Goal: Transaction & Acquisition: Purchase product/service

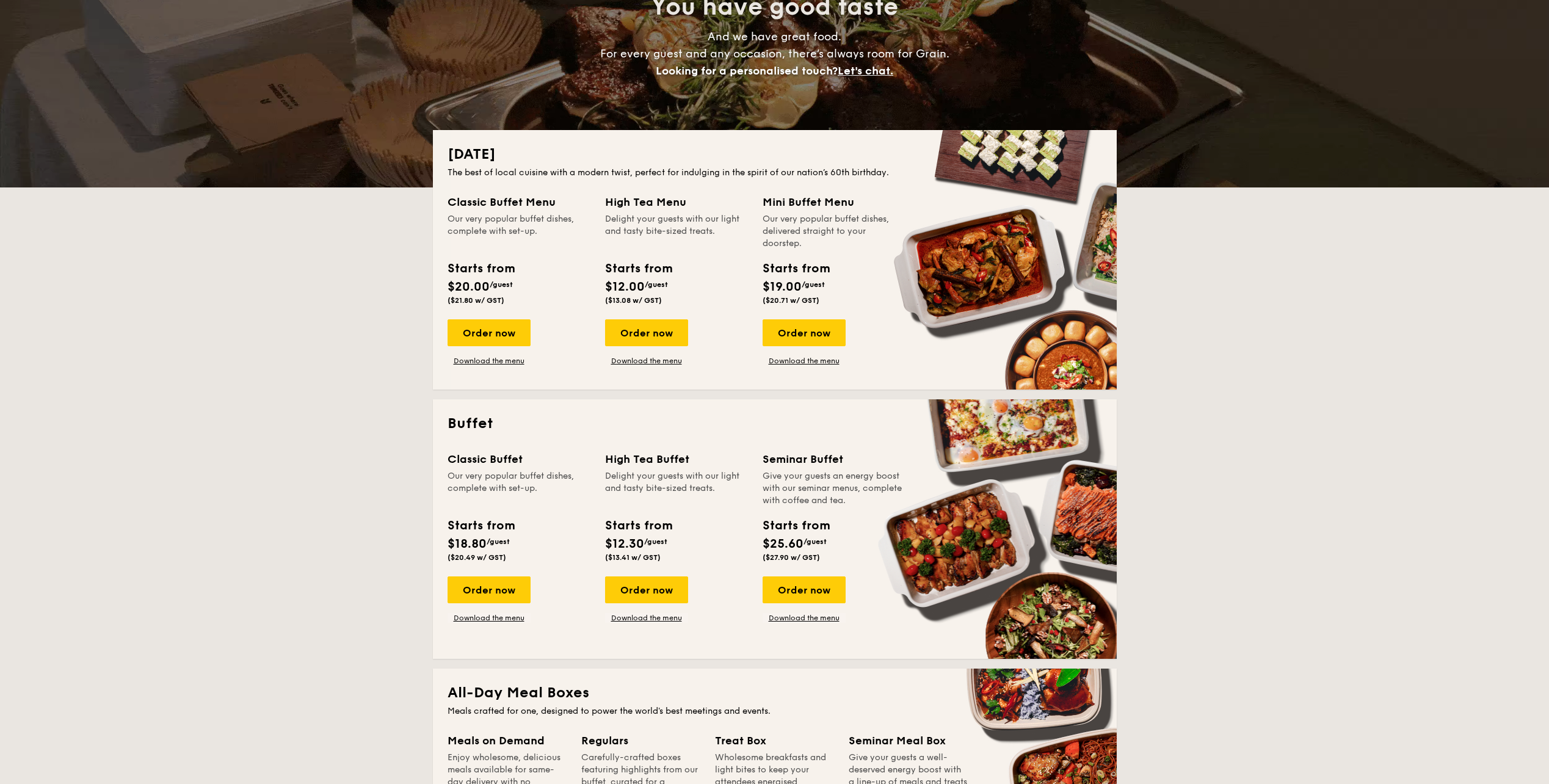
scroll to position [183, 0]
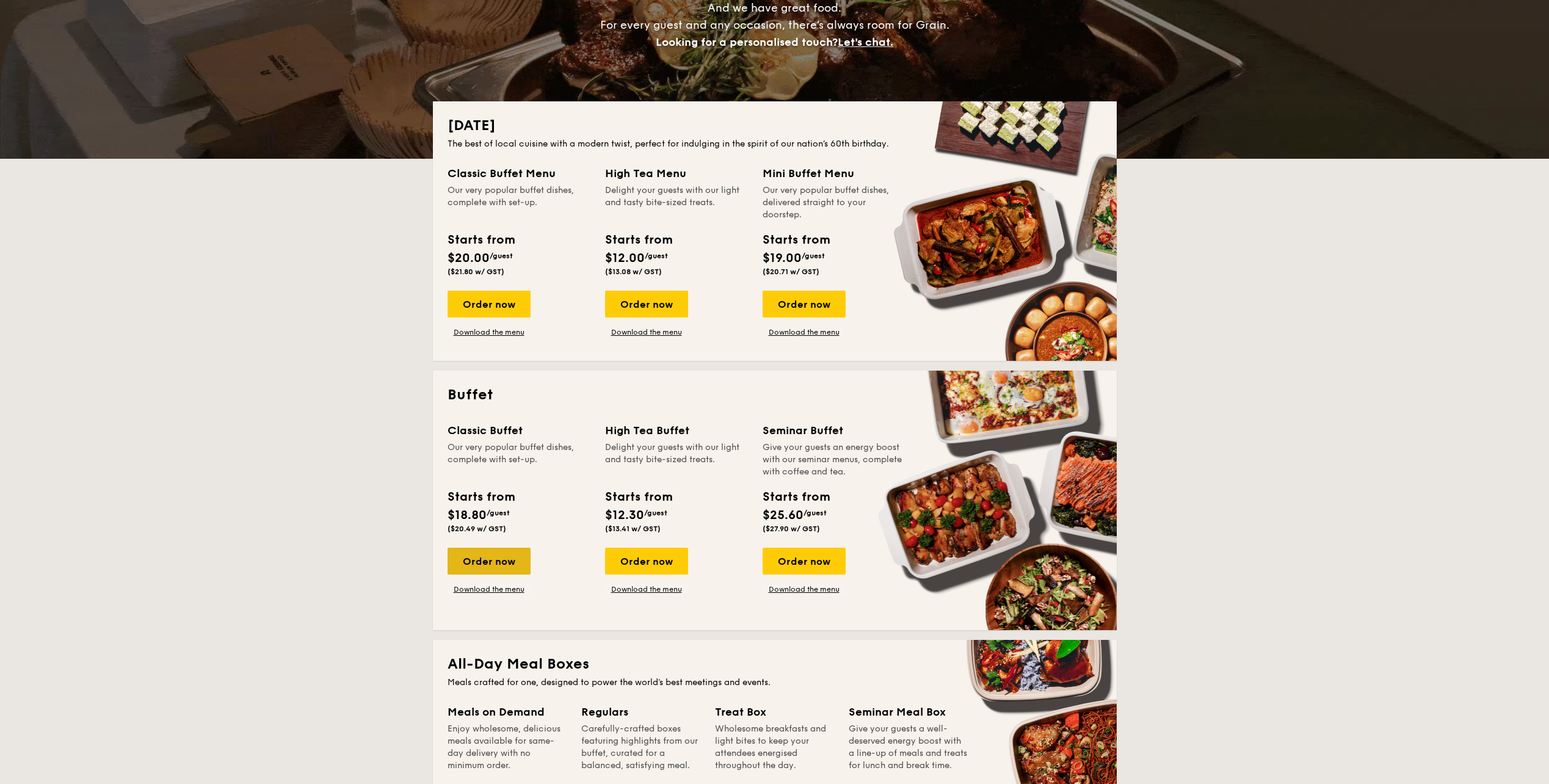
click at [496, 554] on div "Order now" at bounding box center [489, 561] width 83 height 27
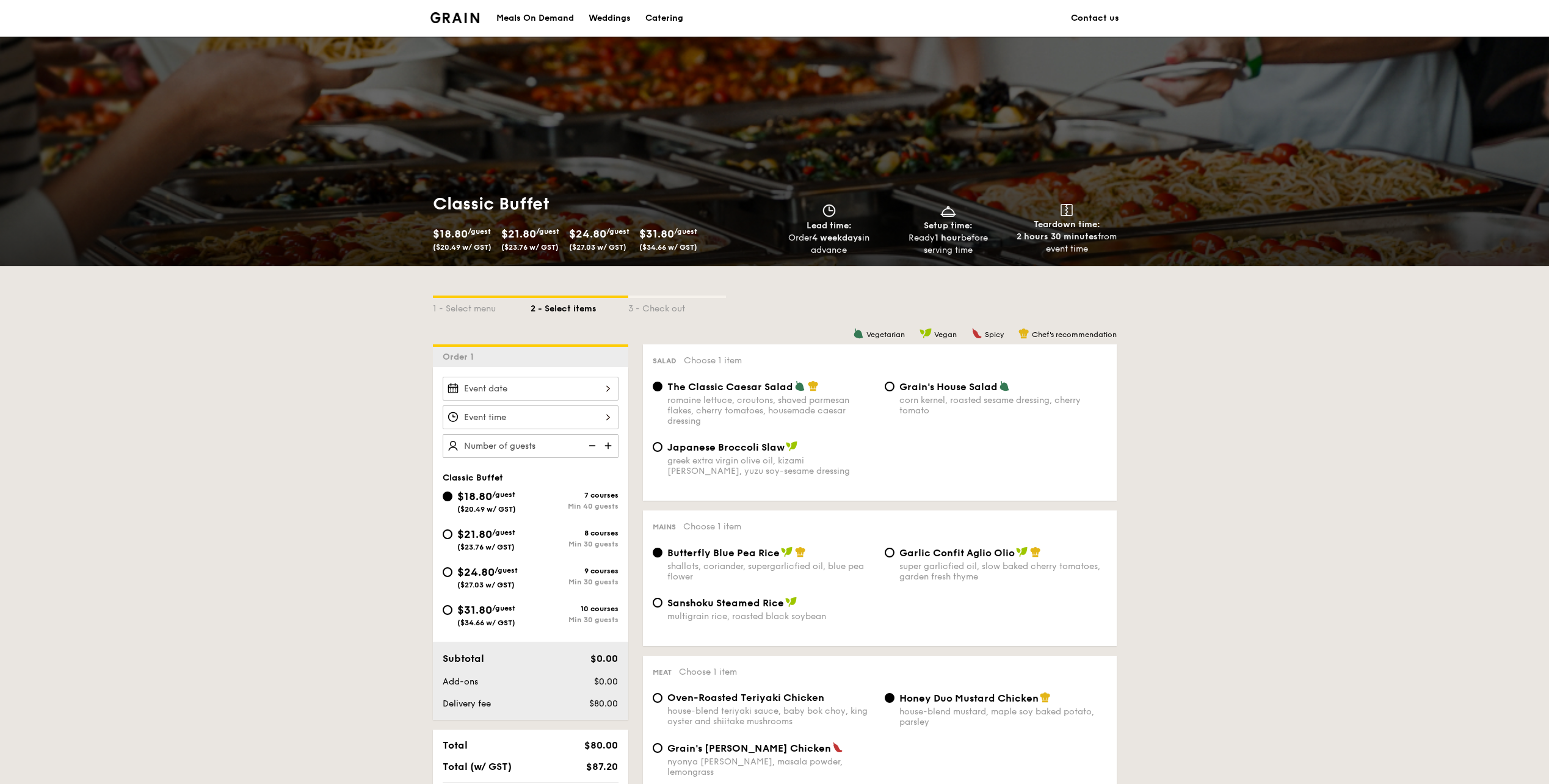
click at [699, 449] on span "Japanese Broccoli Slaw" at bounding box center [726, 447] width 117 height 12
click at [663, 449] on input "Japanese Broccoli Slaw greek extra virgin olive oil, kizami [PERSON_NAME], yuzu…" at bounding box center [657, 447] width 10 height 10
radio input "true"
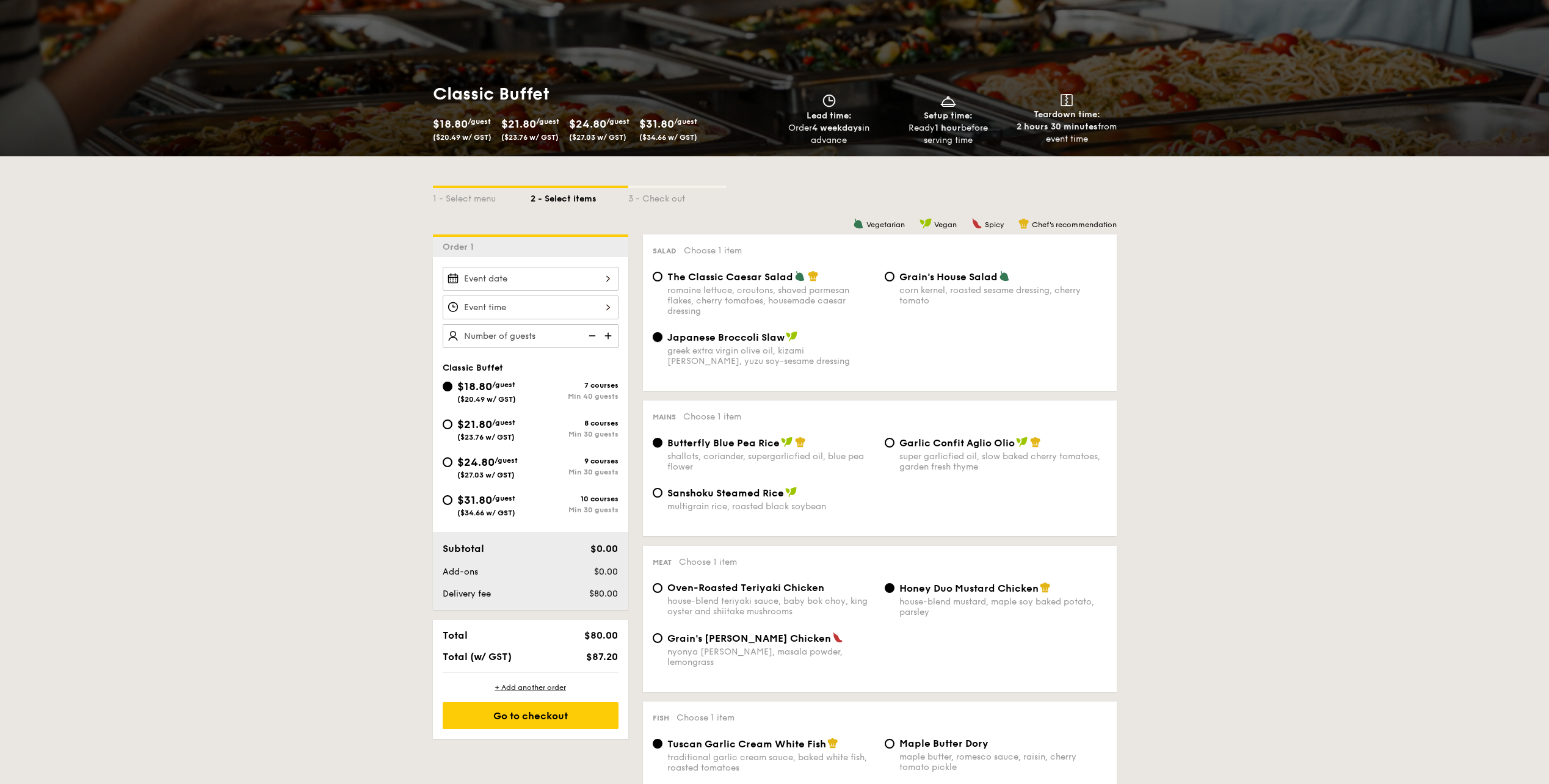
scroll to position [122, 0]
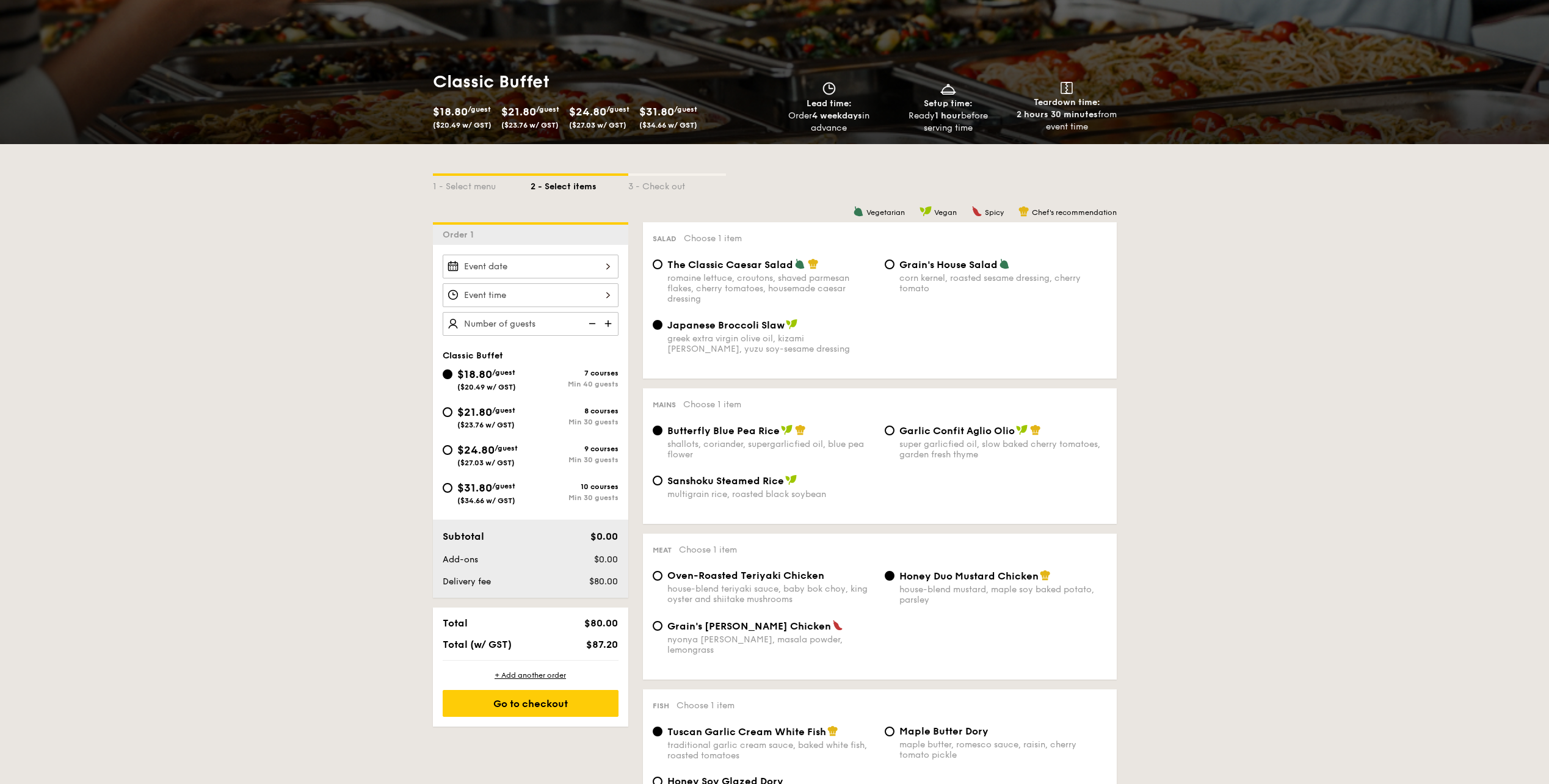
click at [919, 433] on span "Garlic Confit Aglio Olio" at bounding box center [957, 430] width 115 height 12
click at [894, 433] on input "Garlic Confit Aglio Olio super garlicfied oil, slow baked cherry tomatoes, gard…" at bounding box center [889, 430] width 10 height 10
radio input "true"
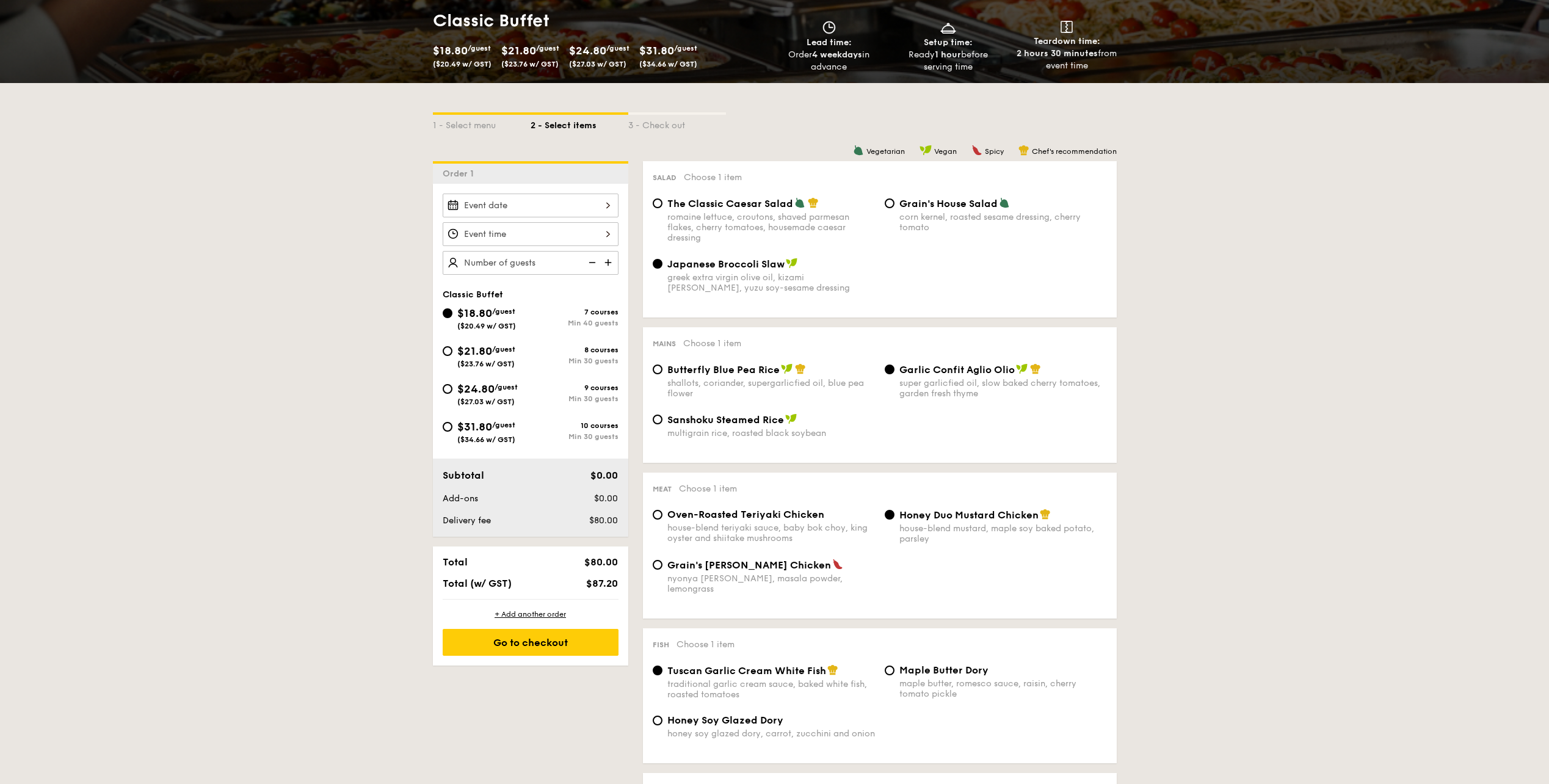
click at [750, 564] on span "Grain's [PERSON_NAME] Chicken" at bounding box center [749, 565] width 163 height 12
click at [663, 564] on input "Grain's [PERSON_NAME] Chicken nyonya [PERSON_NAME], masala powder, lemongrass" at bounding box center [657, 564] width 10 height 10
radio input "true"
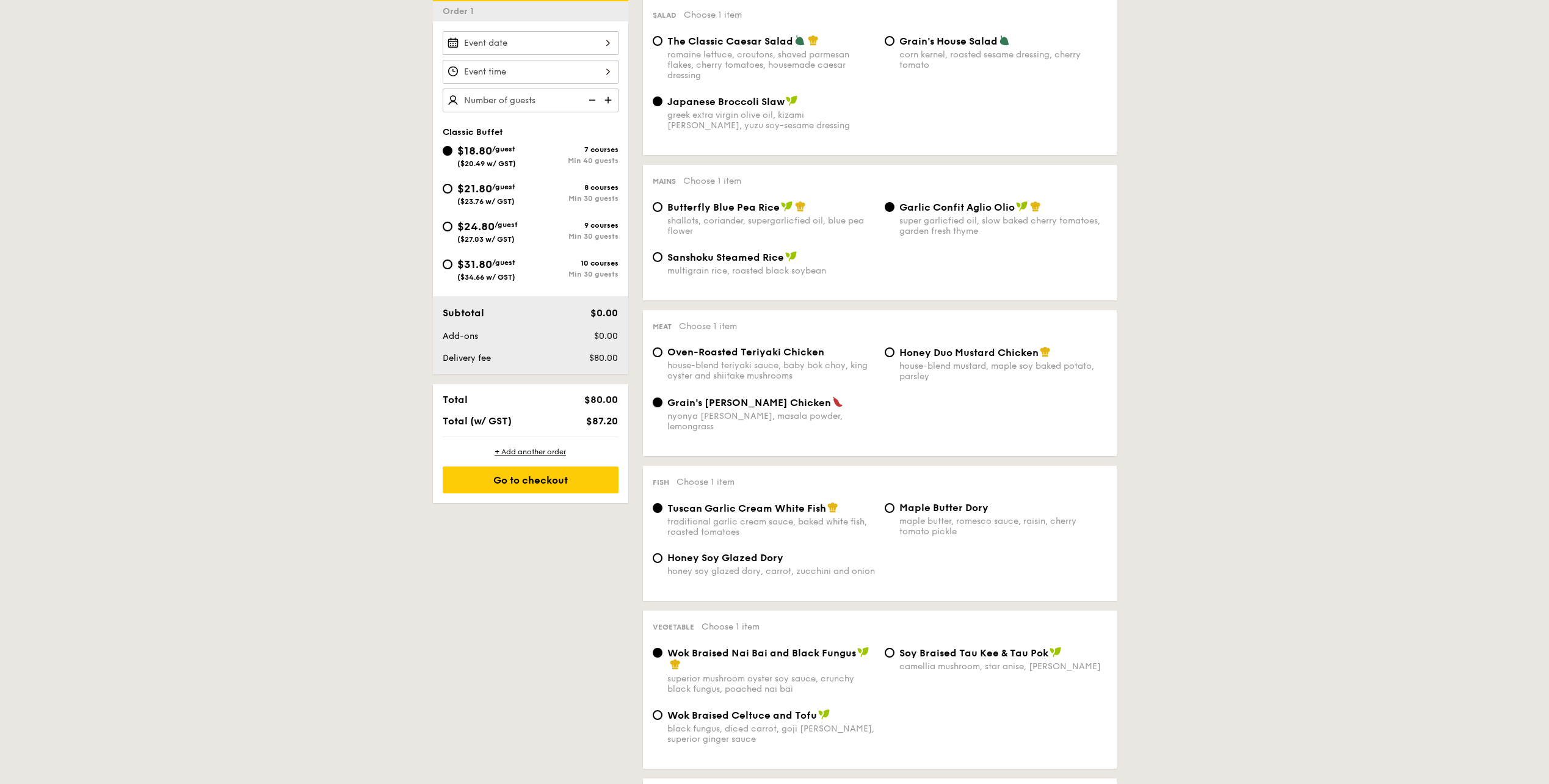
scroll to position [366, 0]
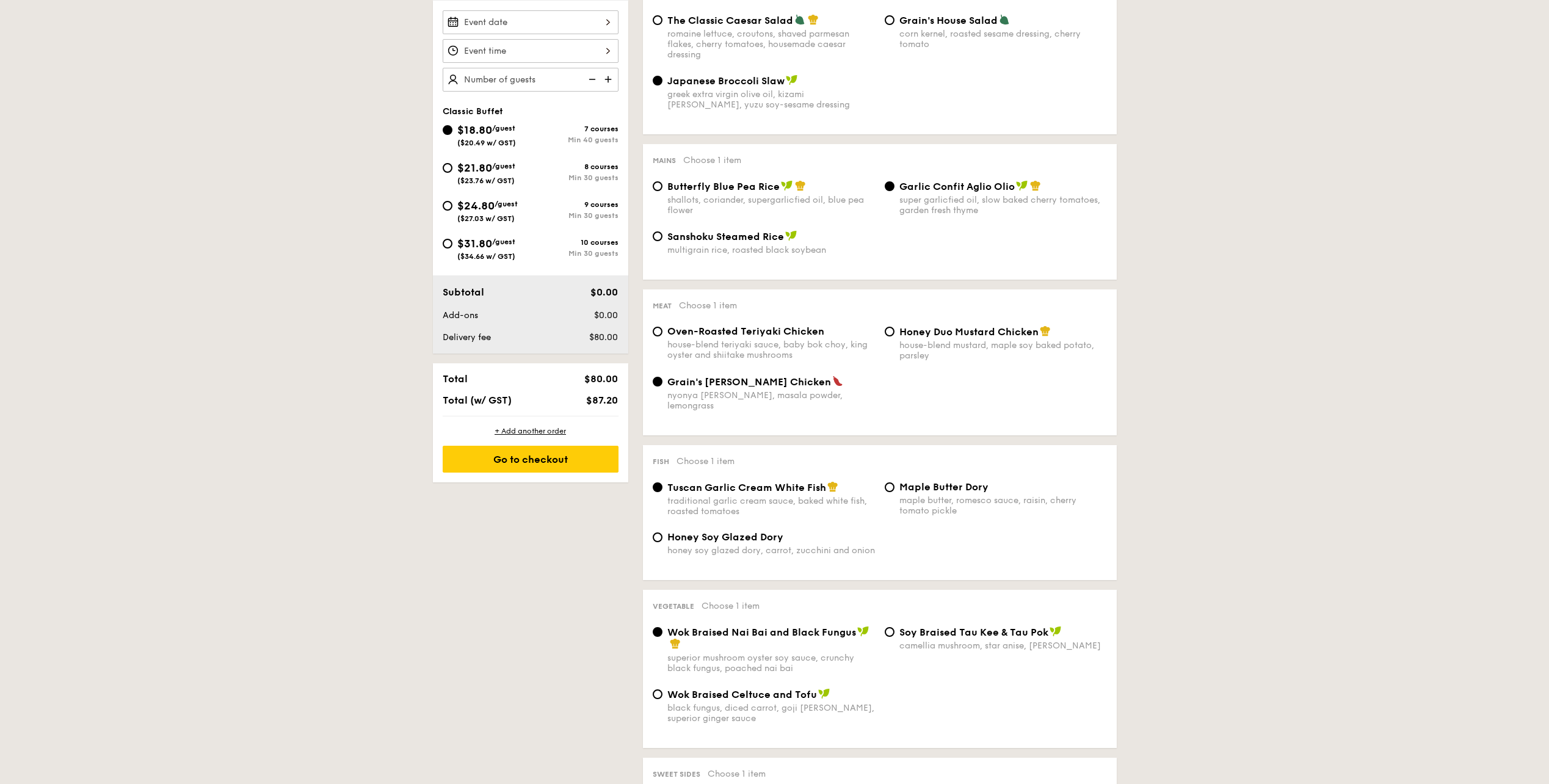
click at [772, 533] on div "Honey Soy Glazed Dory honey soy glazed dory, carrot, zucchini and onion" at bounding box center [771, 543] width 208 height 24
click at [663, 533] on input "Honey Soy Glazed Dory honey soy glazed dory, carrot, zucchini and onion" at bounding box center [657, 537] width 10 height 10
radio input "true"
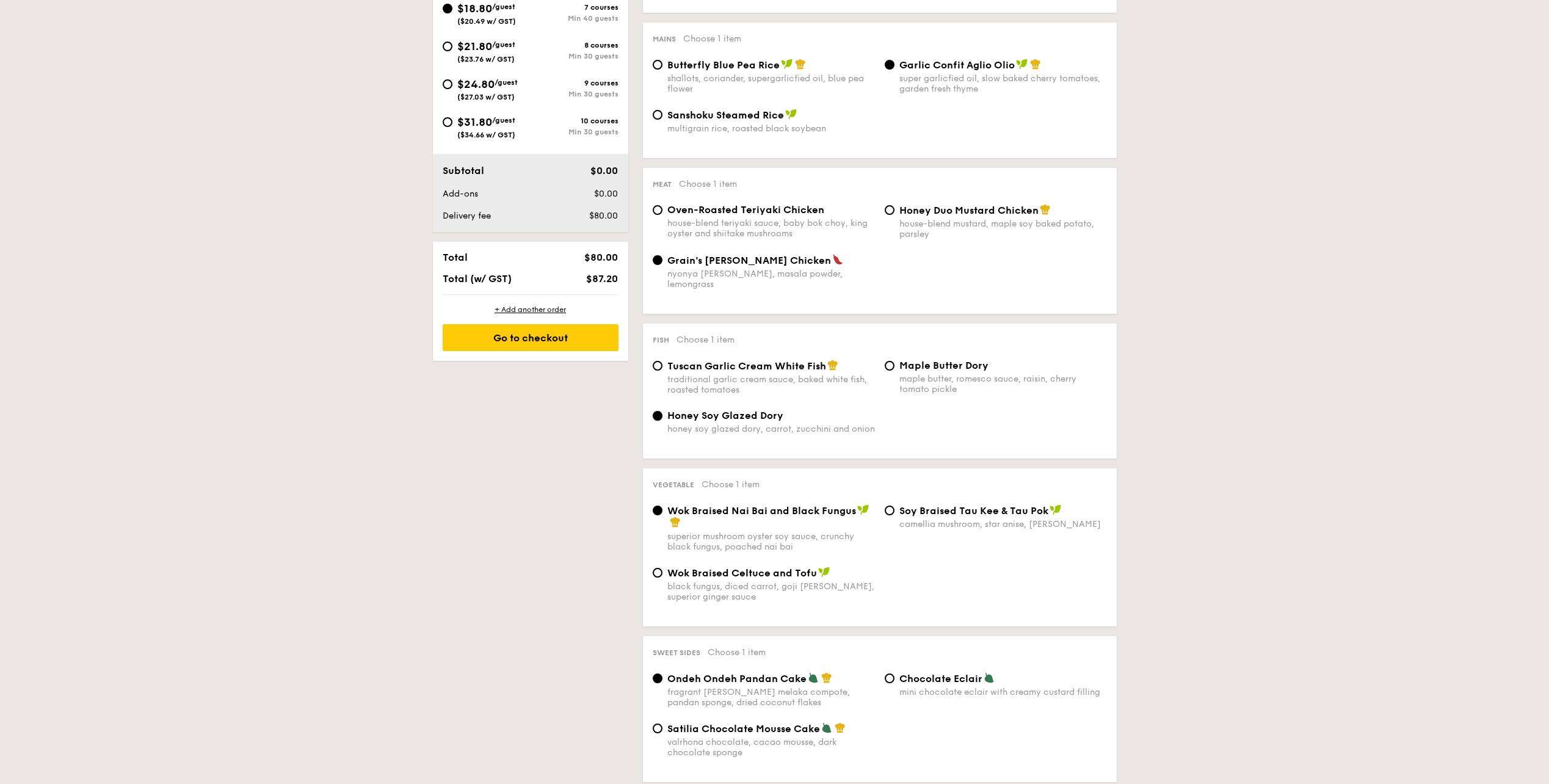
scroll to position [488, 0]
click at [760, 567] on span "Wok Braised Celtuce and Tofu" at bounding box center [742, 572] width 149 height 12
click at [663, 567] on input "Wok Braised Celtuce and Tofu black fungus, diced carrot, goji [PERSON_NAME], su…" at bounding box center [657, 572] width 10 height 10
radio input "true"
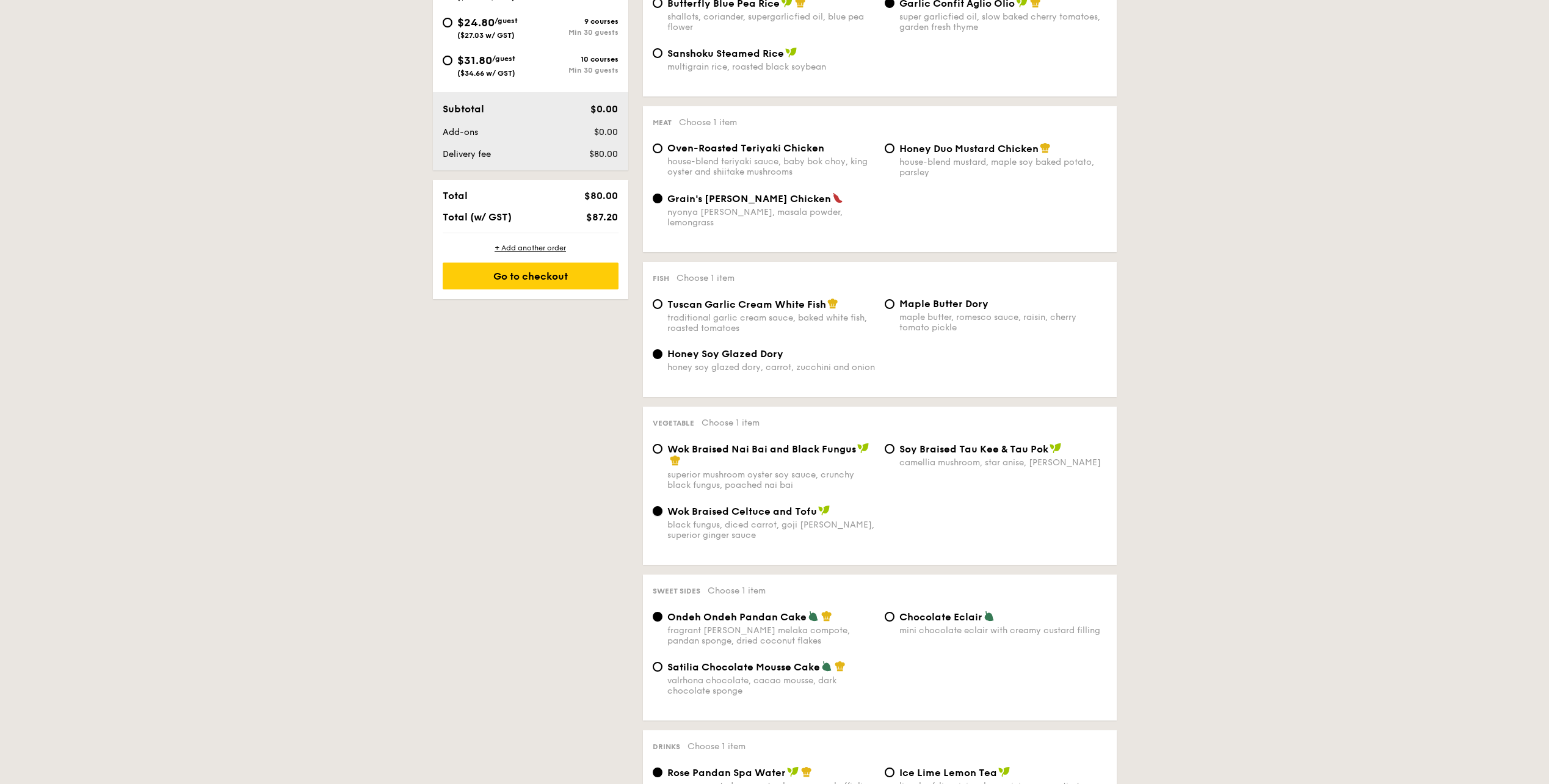
scroll to position [610, 0]
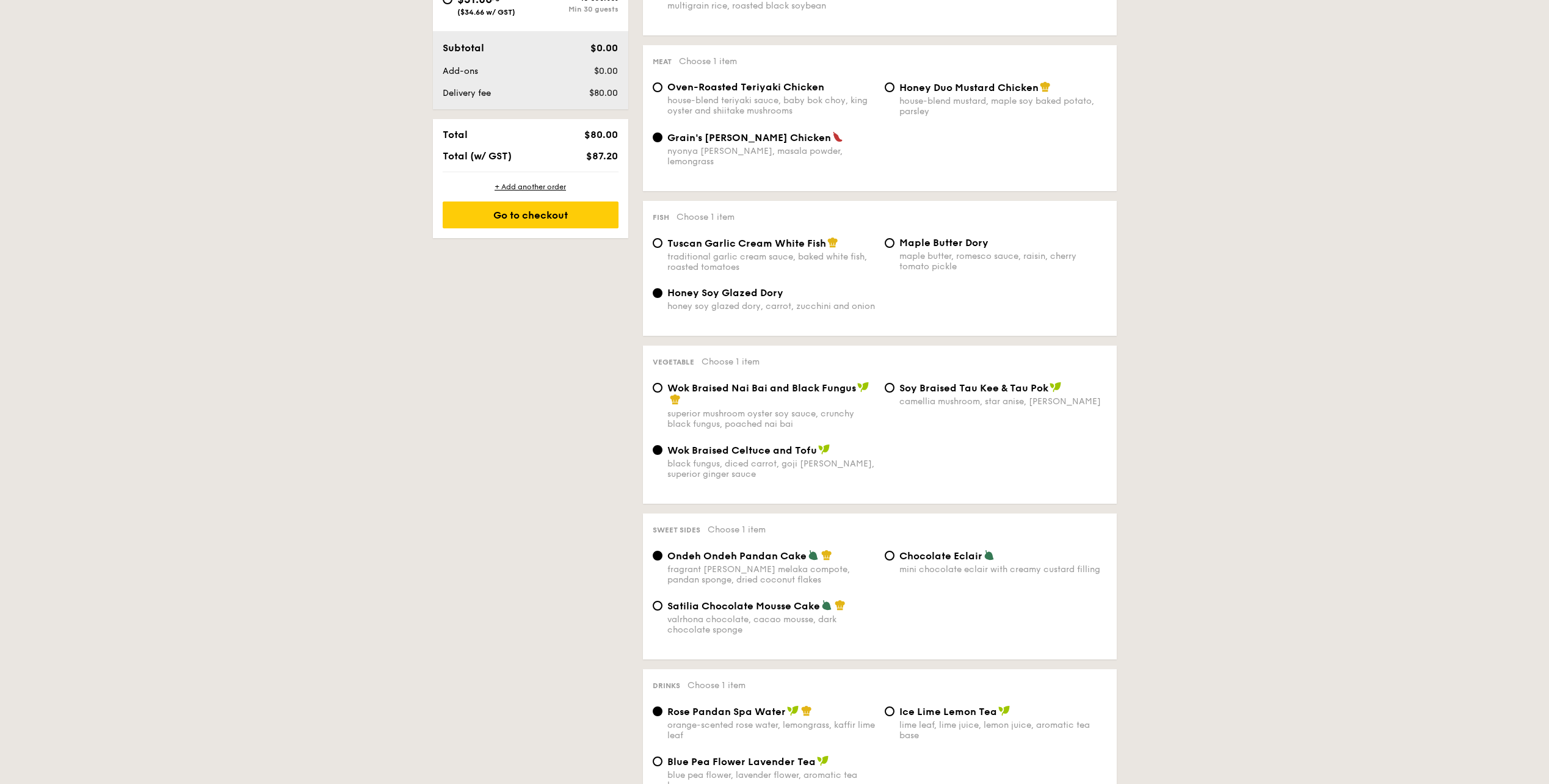
click at [764, 391] on div "Wok Braised Nai Bai and Black Fungus" at bounding box center [771, 393] width 208 height 24
click at [663, 391] on input "Wok Braised Nai Bai and Black Fungus superior mushroom oyster soy sauce, crunch…" at bounding box center [657, 387] width 10 height 10
radio input "true"
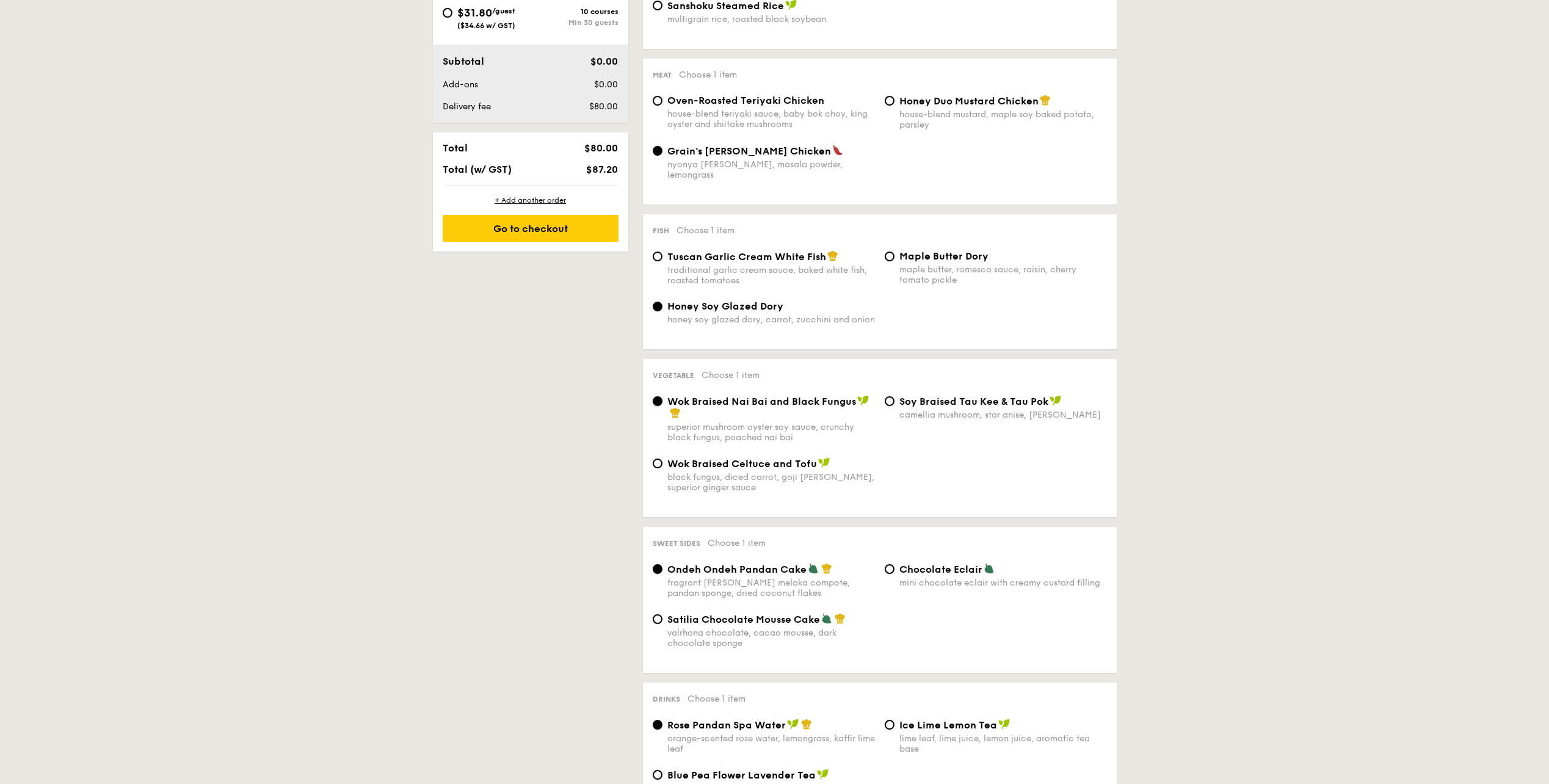
scroll to position [428, 0]
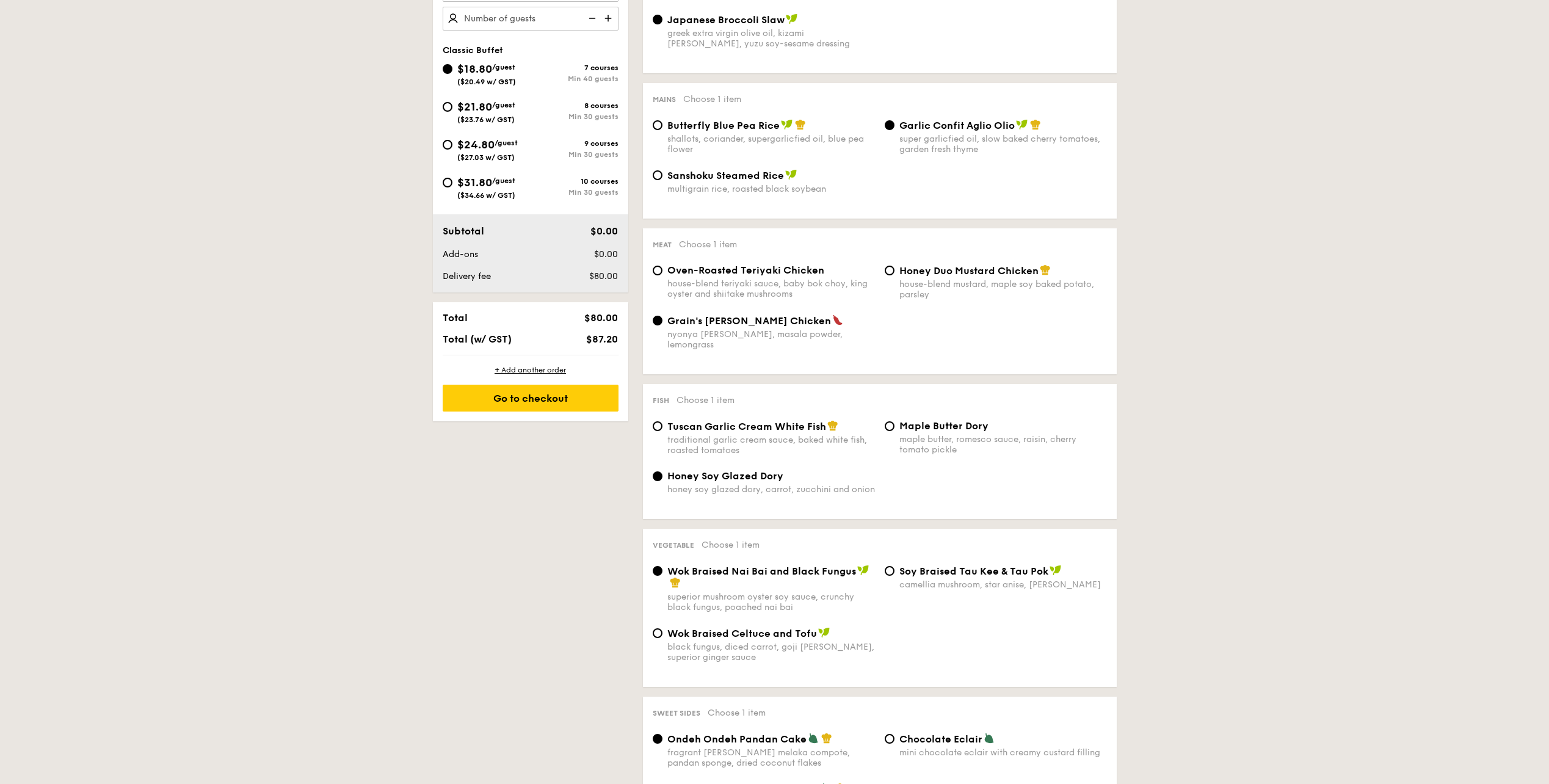
click at [489, 149] on span "$24.80" at bounding box center [476, 145] width 37 height 13
click at [453, 149] on input "$24.80 /guest ($27.03 w/ GST) 9 courses Min 30 guests" at bounding box center [447, 144] width 10 height 10
radio input "true"
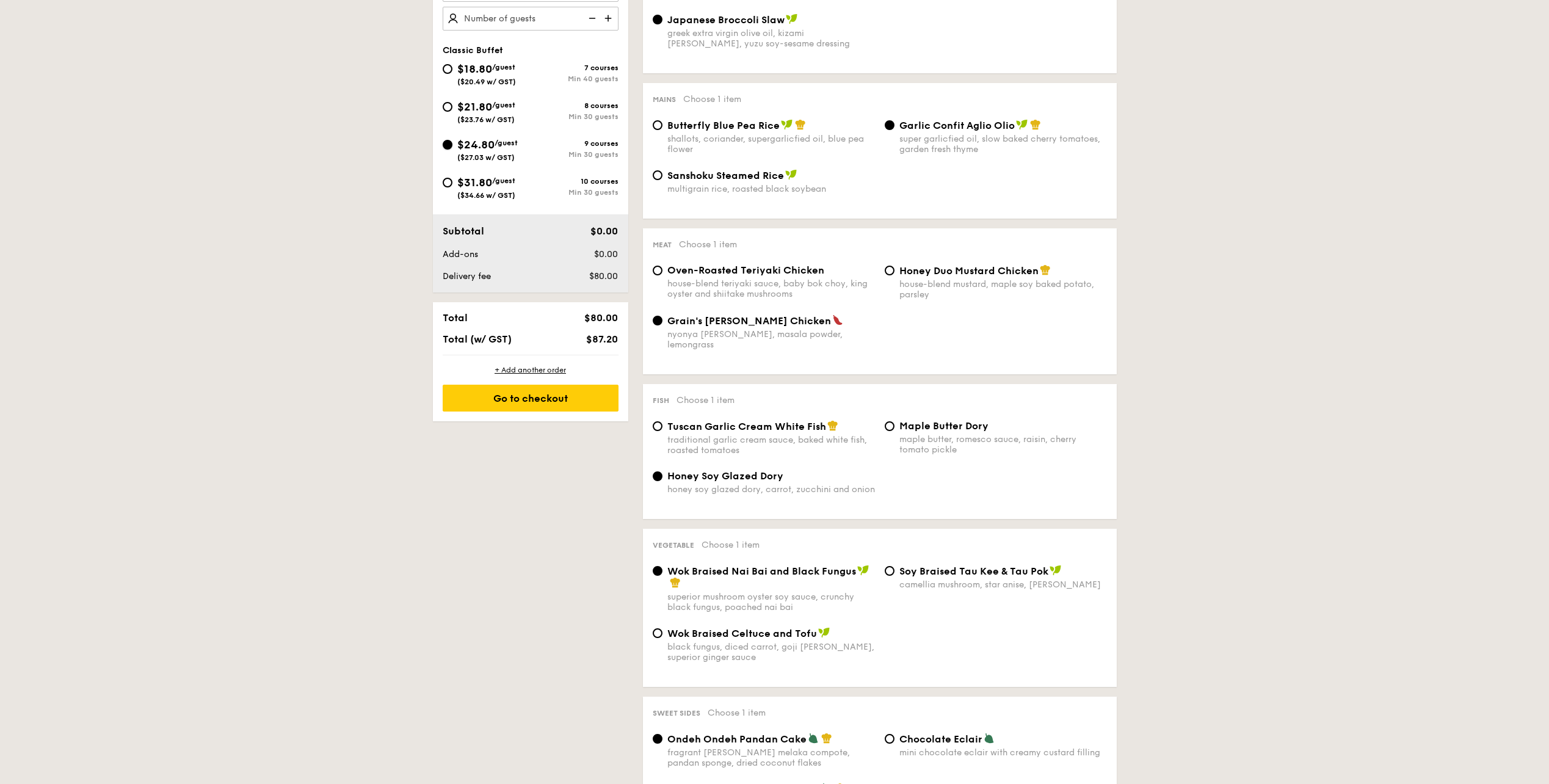
radio input "true"
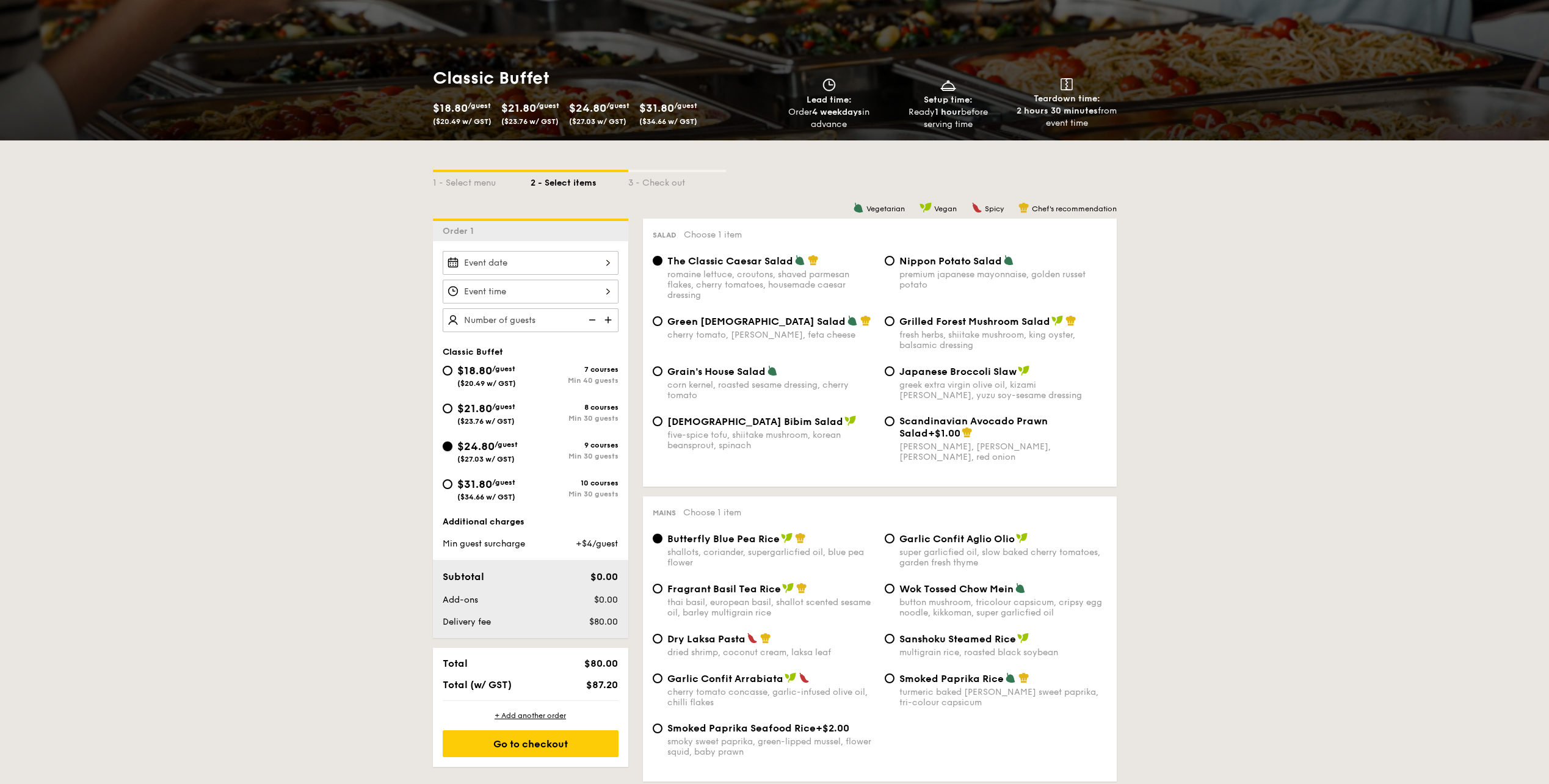
scroll to position [122, 0]
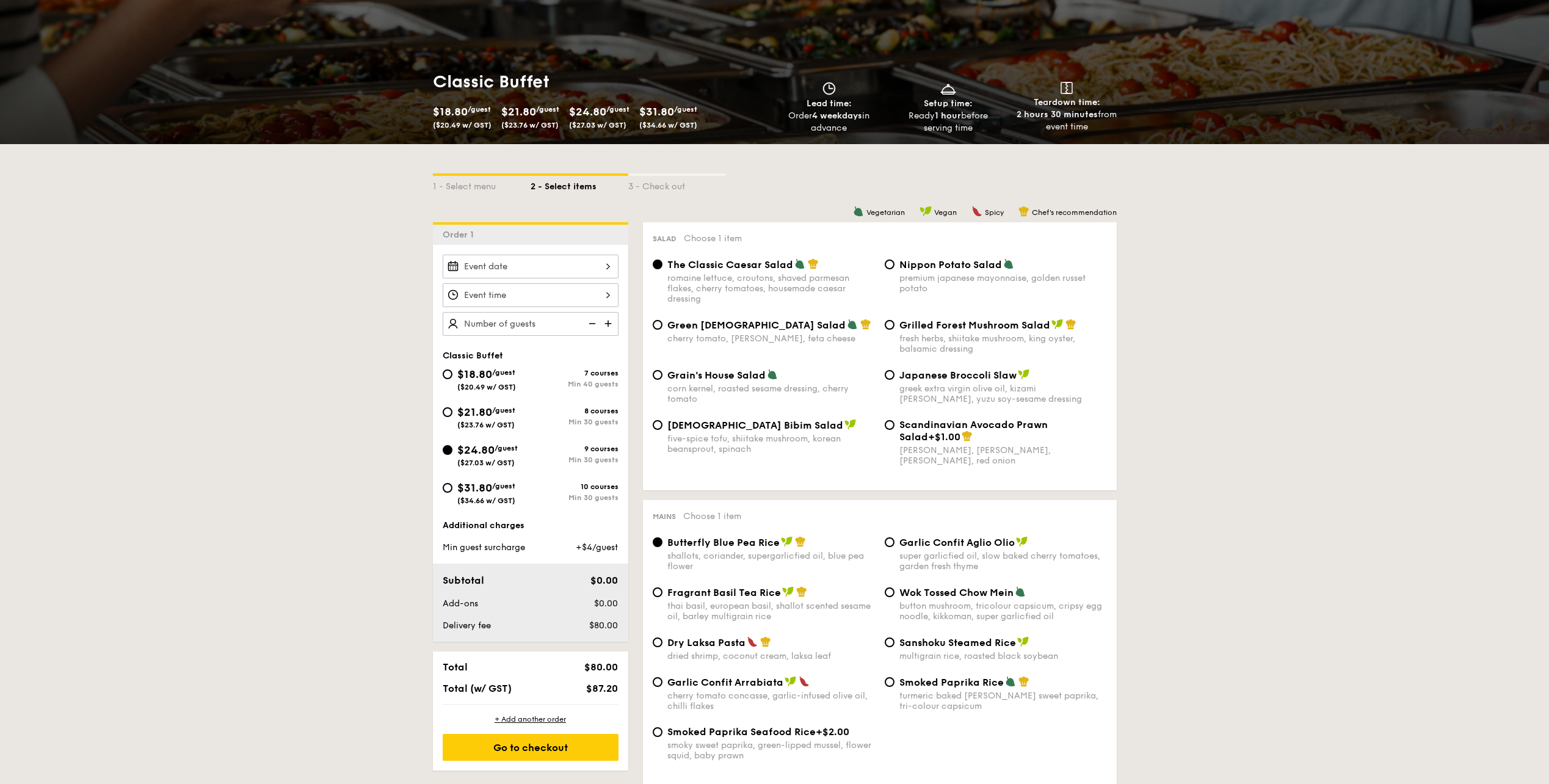
click at [507, 487] on span "/guest" at bounding box center [503, 486] width 23 height 9
click at [453, 487] on input "$31.80 /guest ($34.66 w/ GST) 10 courses Min 30 guests" at bounding box center [447, 487] width 10 height 10
radio input "true"
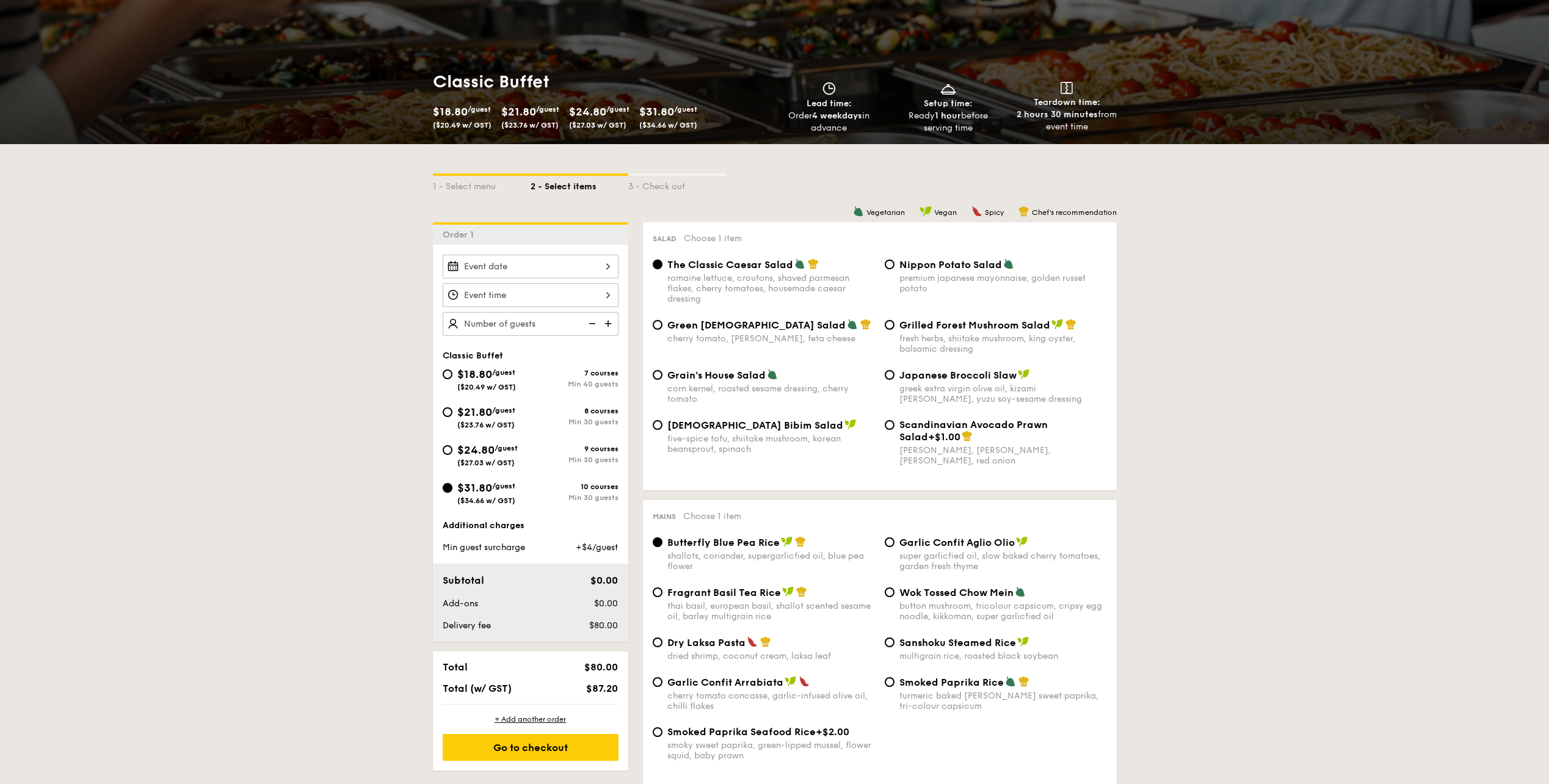
radio input "true"
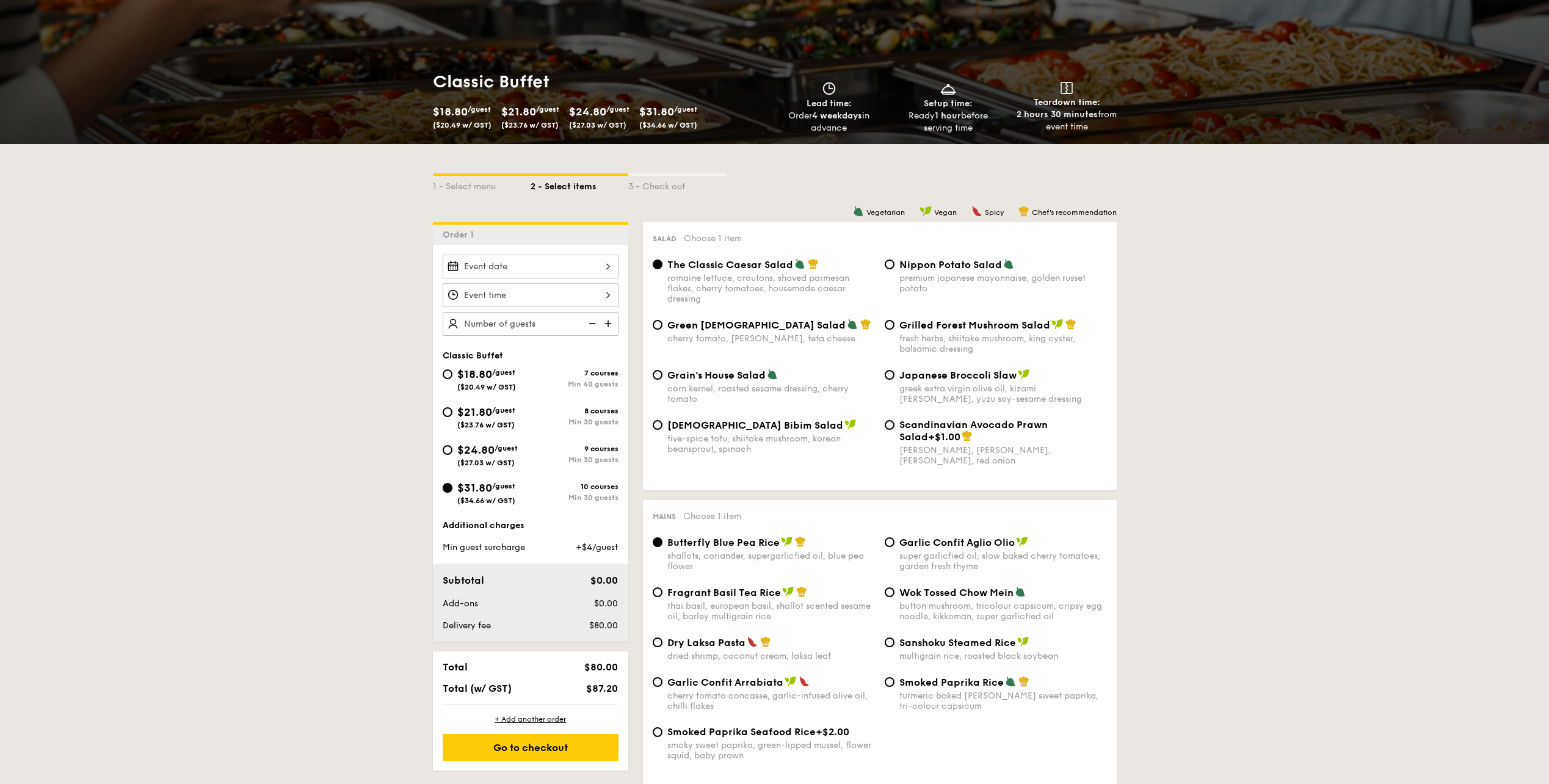
radio input "true"
click at [473, 451] on span "$24.80" at bounding box center [476, 450] width 37 height 13
click at [453, 451] on input "$24.80 /guest ($27.03 w/ GST) 9 courses Min 30 guests" at bounding box center [447, 450] width 10 height 10
radio input "true"
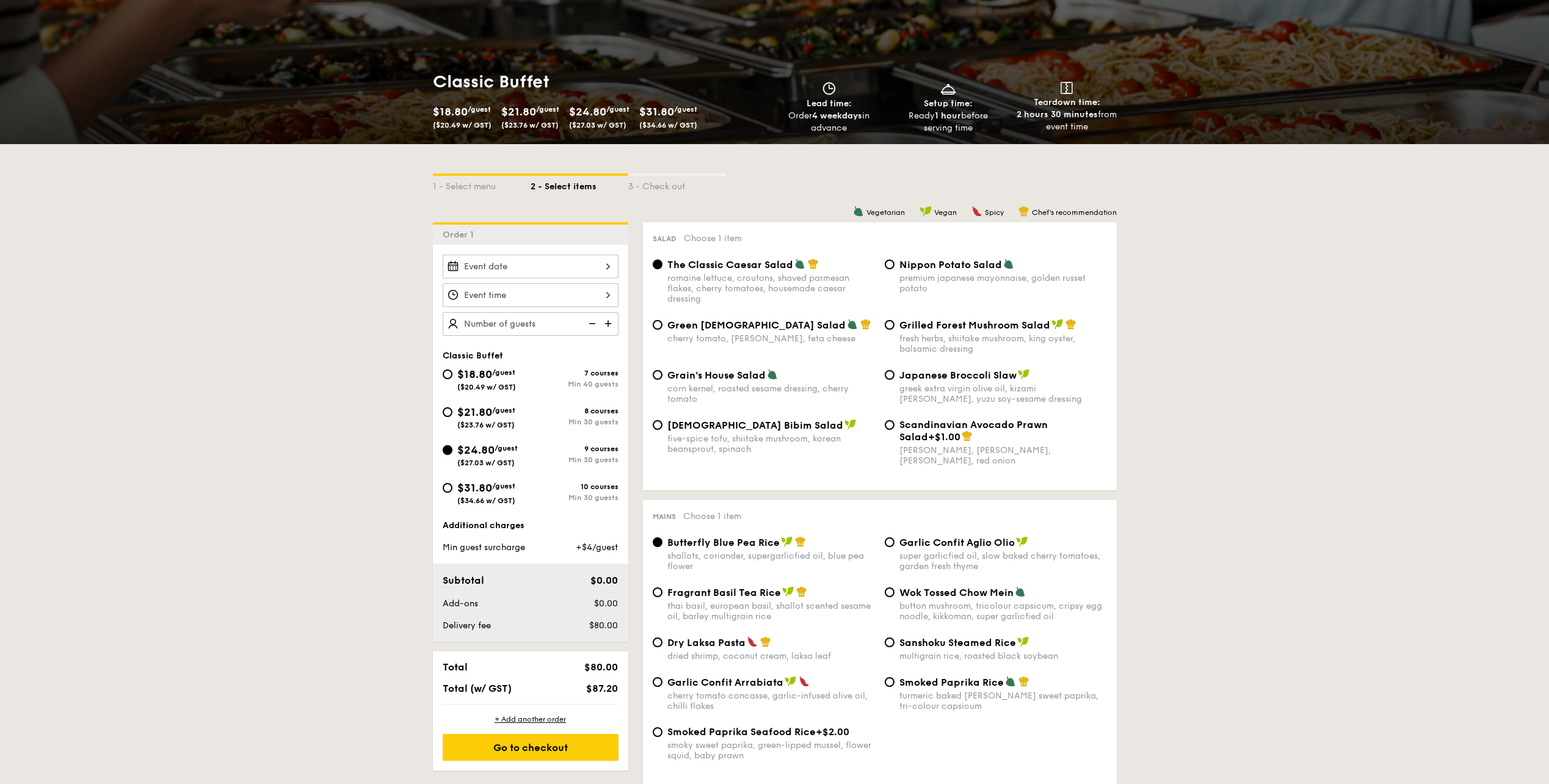
radio input "true"
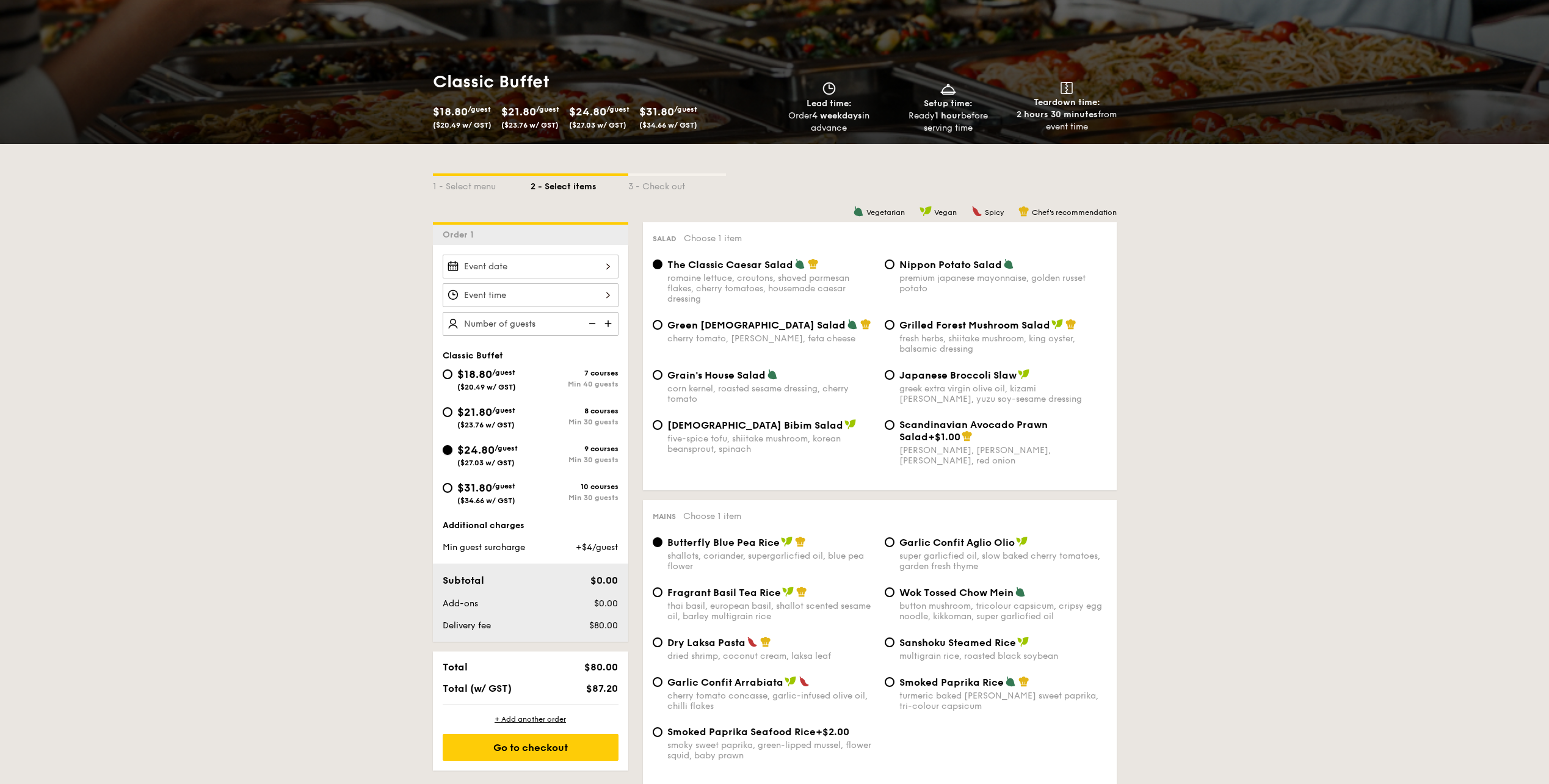
radio input "true"
click at [917, 430] on div "Scandinavian Avocado Prawn Salad +$1.00" at bounding box center [1003, 430] width 208 height 24
click at [894, 430] on input "Scandinavian Avocado Prawn Salad +$1.00 virgin [PERSON_NAME] dressing, dijon mu…" at bounding box center [889, 425] width 10 height 10
radio input "true"
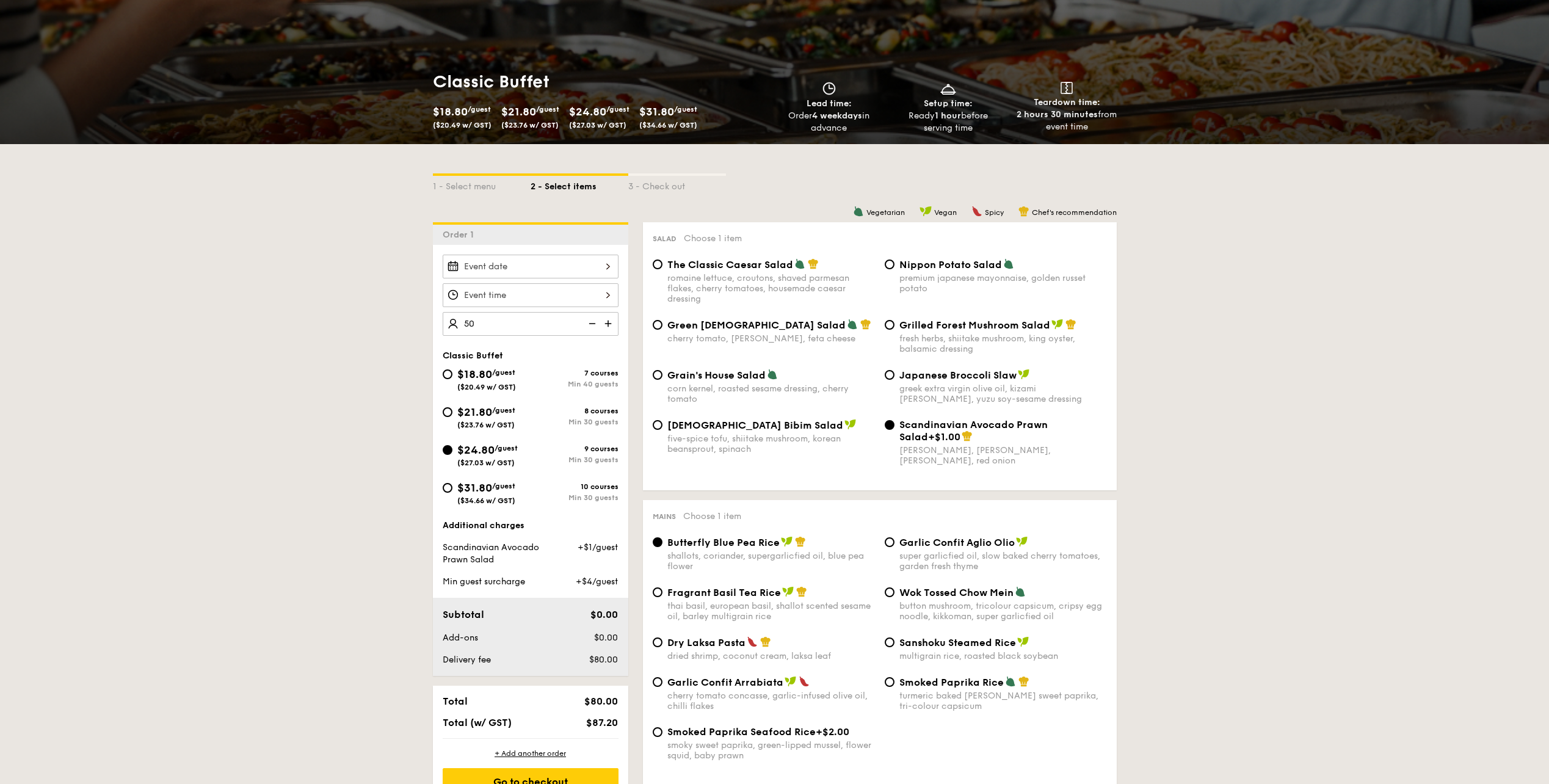
type input "50 guests"
click at [546, 266] on div at bounding box center [530, 266] width 176 height 24
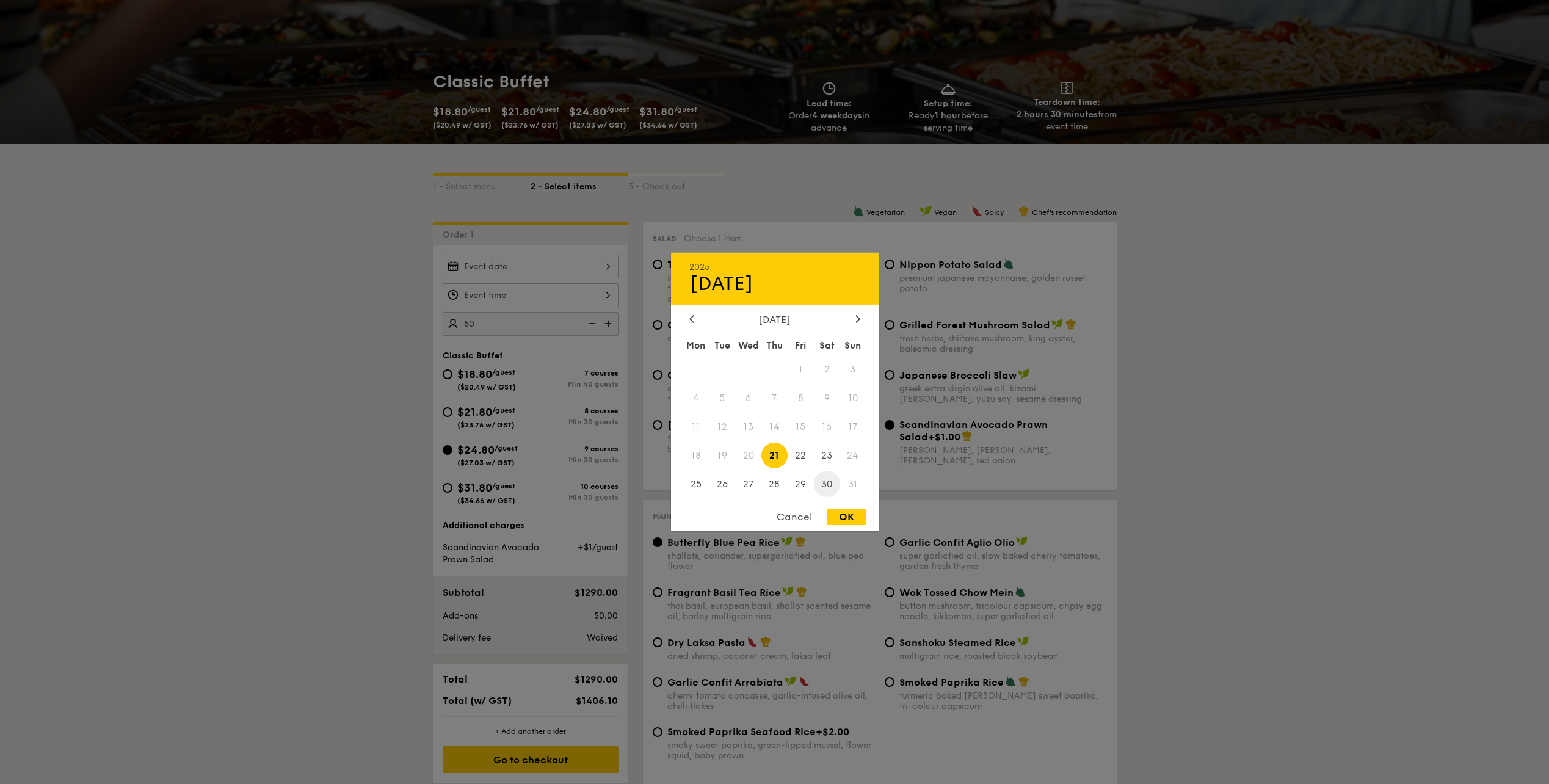
click at [831, 479] on span "30" at bounding box center [826, 483] width 26 height 26
click at [851, 518] on div "OK" at bounding box center [847, 517] width 40 height 16
type input "[DATE]"
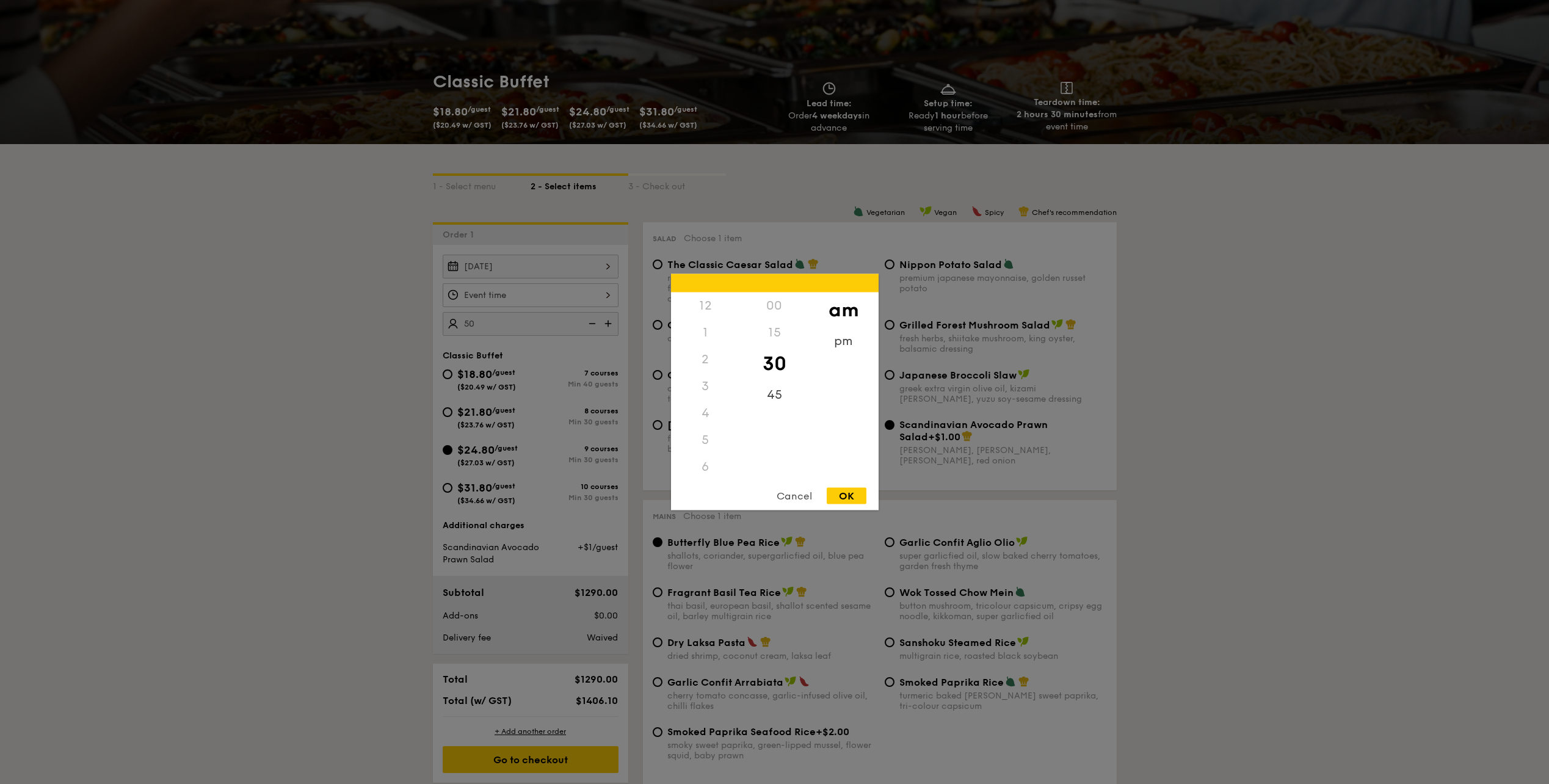
click at [509, 288] on div "12 1 2 3 4 5 6 7 8 9 10 11 00 15 30 45 am pm Cancel OK" at bounding box center [530, 295] width 176 height 24
drag, startPoint x: 715, startPoint y: 469, endPoint x: 706, endPoint y: 470, distance: 9.1
click at [706, 470] on div "11" at bounding box center [705, 480] width 69 height 36
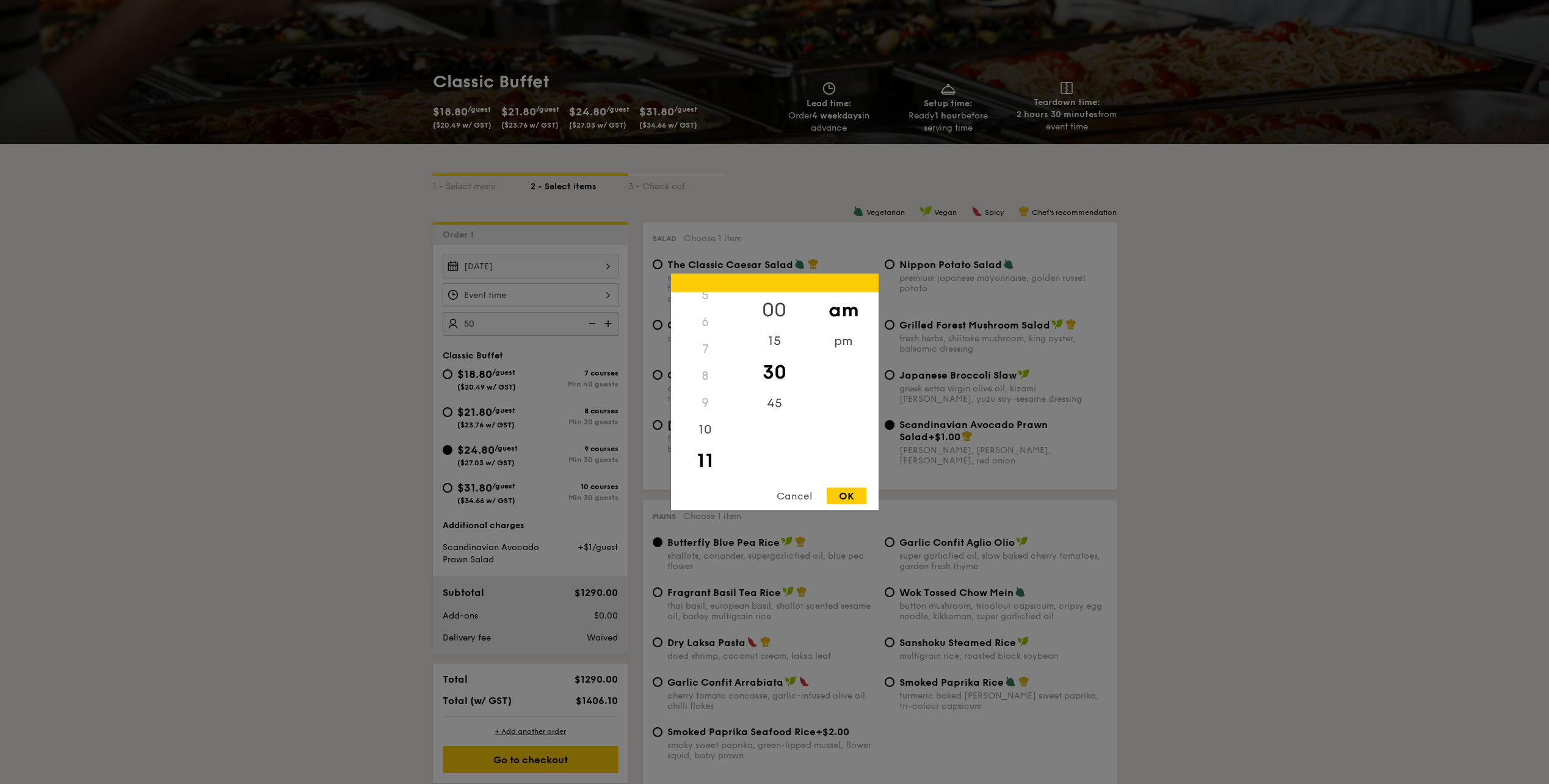
drag, startPoint x: 706, startPoint y: 470, endPoint x: 768, endPoint y: 311, distance: 170.7
click at [768, 311] on div "00" at bounding box center [774, 310] width 69 height 36
click at [834, 314] on div "am" at bounding box center [843, 310] width 69 height 36
click at [850, 501] on div "OK" at bounding box center [847, 496] width 40 height 16
type input "11:00AM"
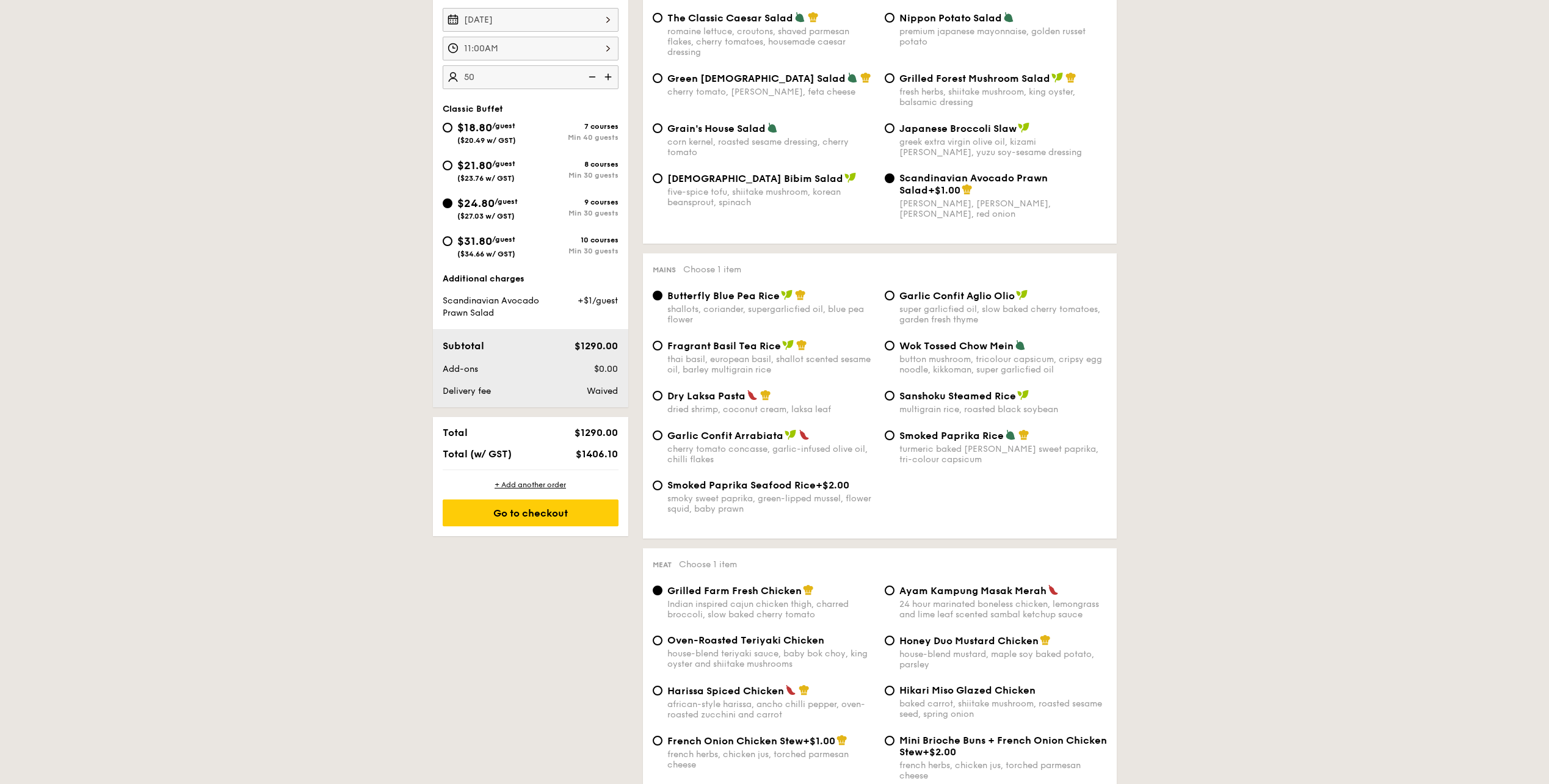
scroll to position [366, 0]
